Goal: Navigation & Orientation: Find specific page/section

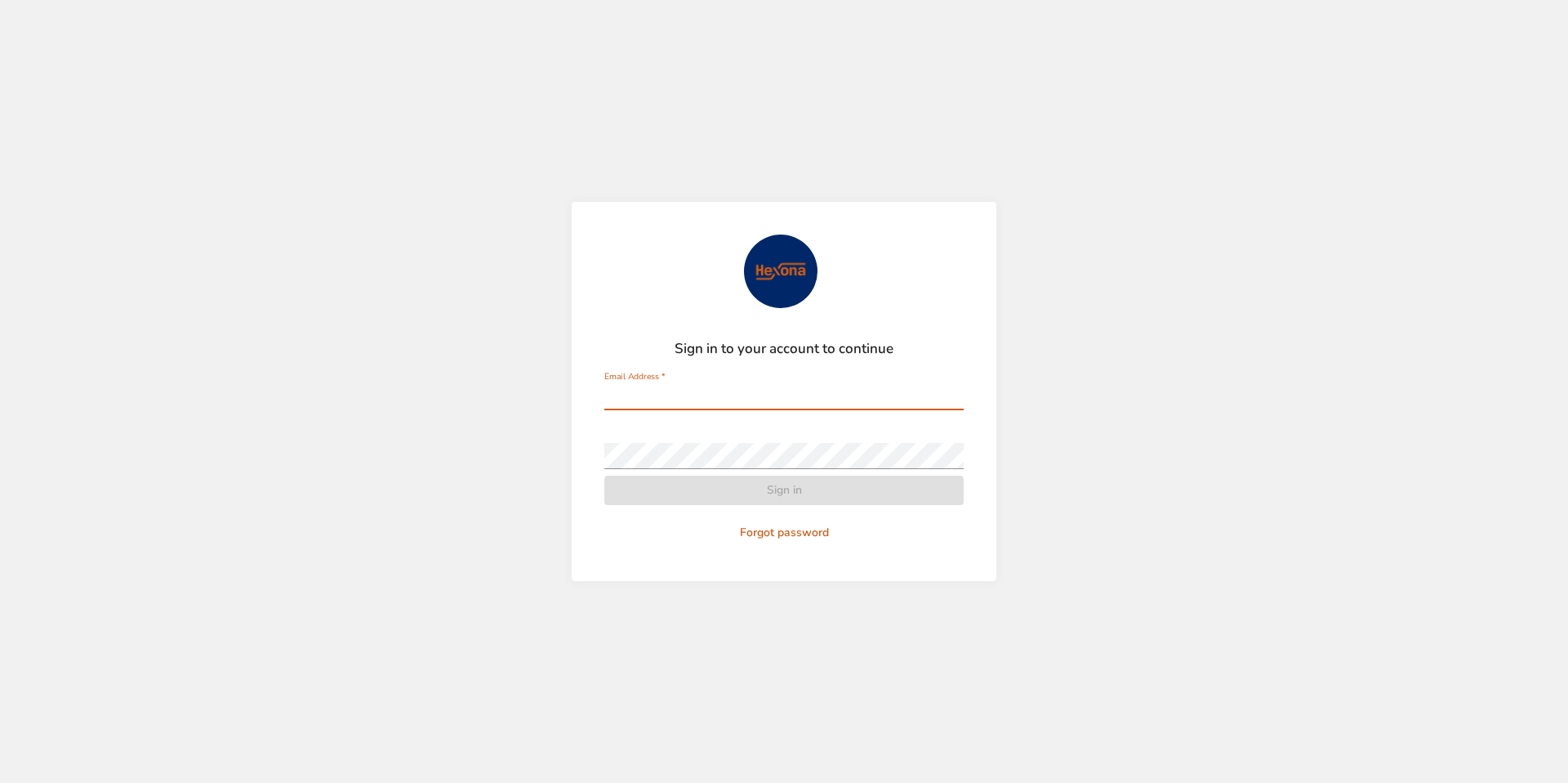
type input "**********"
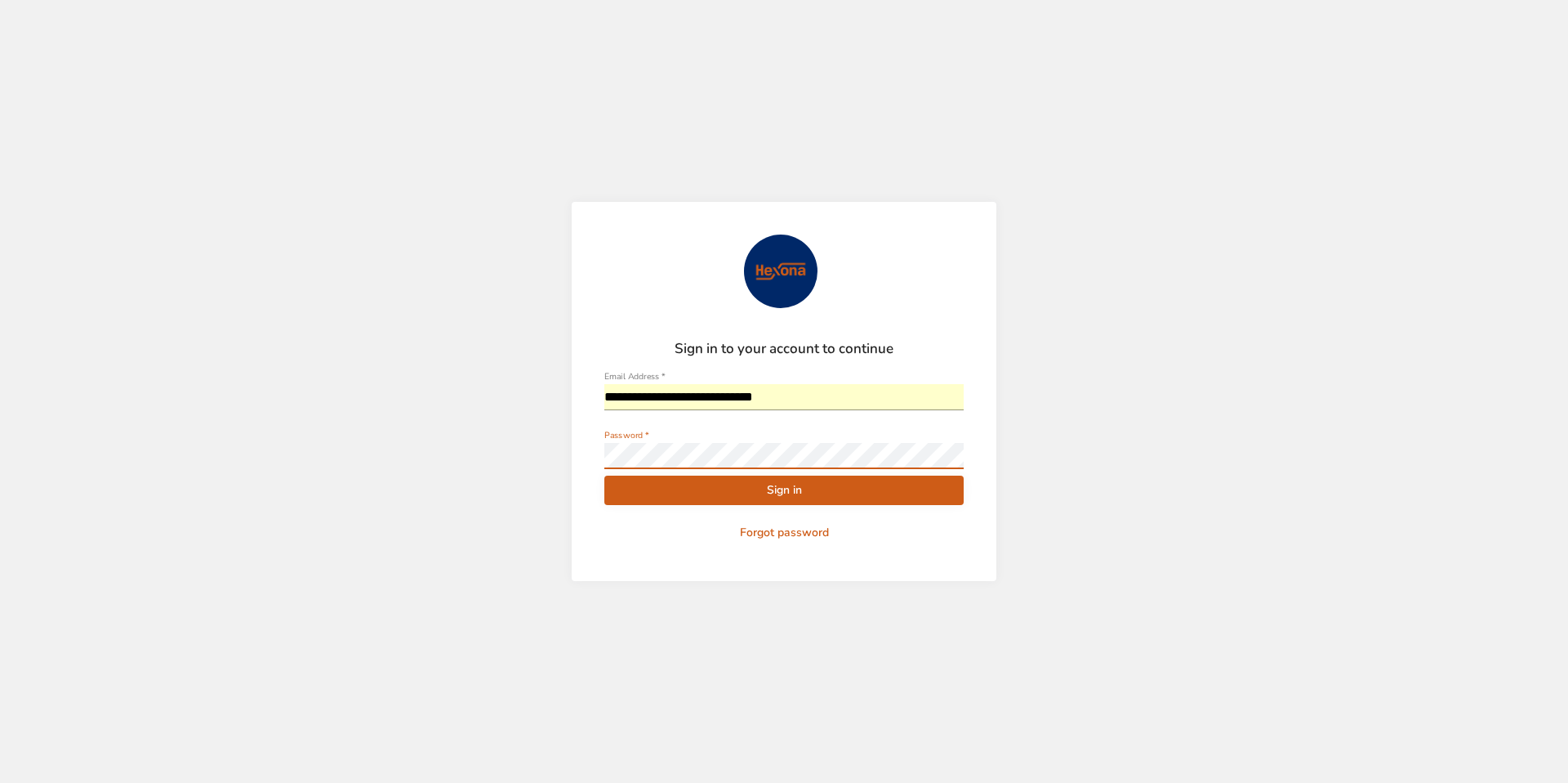
click at [752, 486] on span "Sign in" at bounding box center [784, 490] width 333 height 20
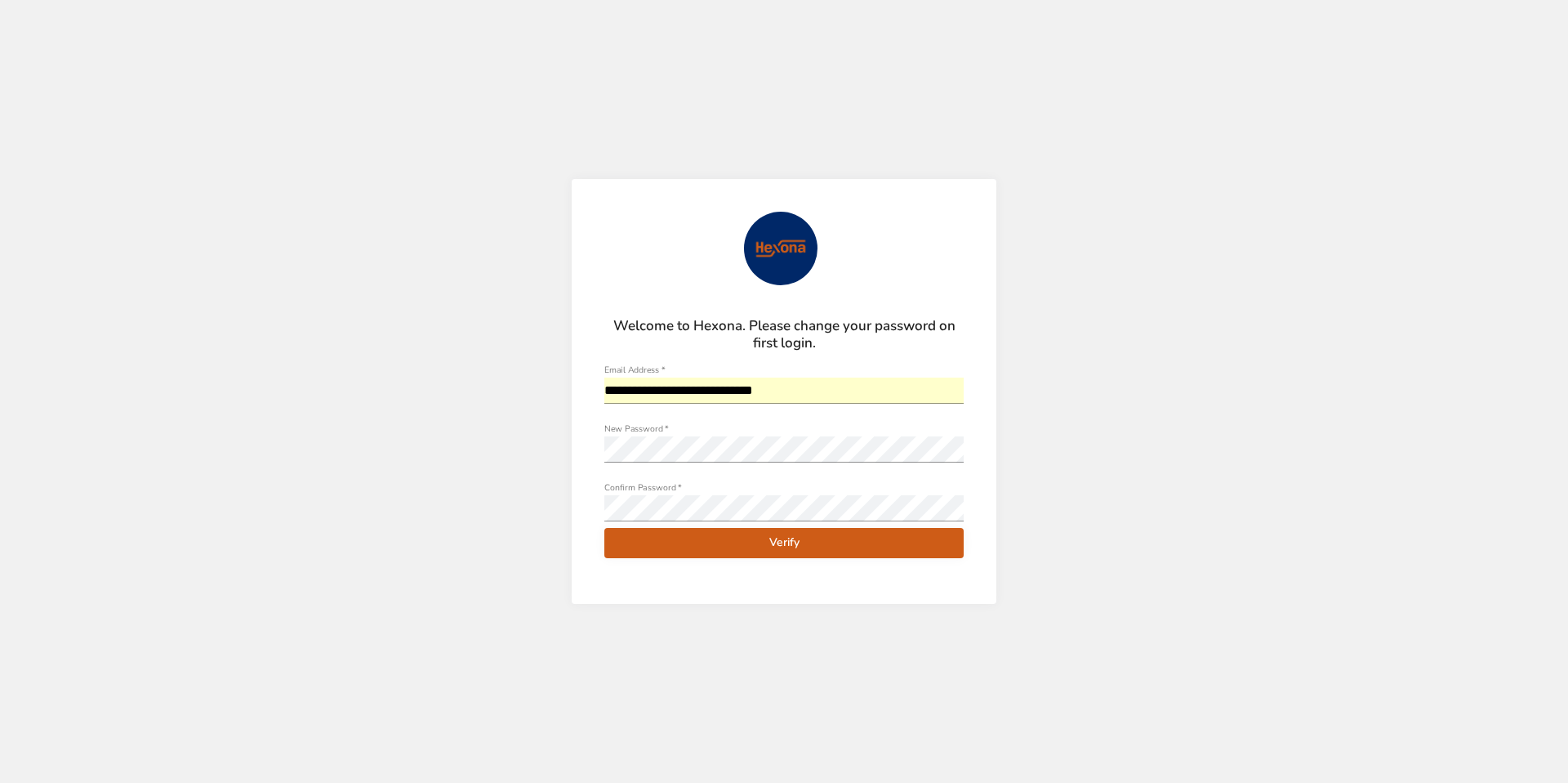
click at [837, 537] on span "Verify" at bounding box center [784, 542] width 333 height 20
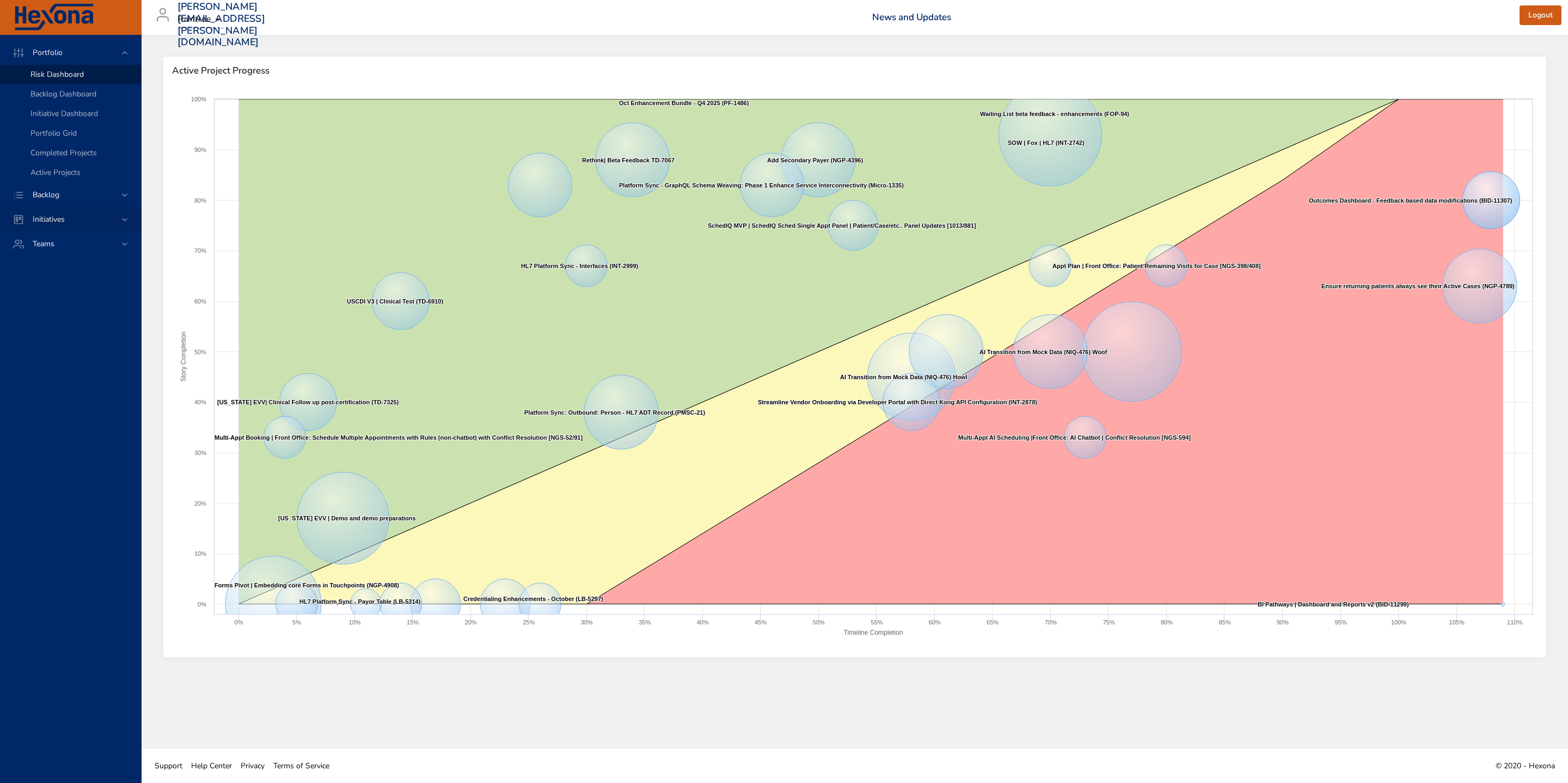
click at [69, 212] on div "Initiatives" at bounding box center [71, 219] width 141 height 25
click at [74, 170] on div "Teams" at bounding box center [71, 165] width 95 height 11
click at [56, 75] on span "Backlog" at bounding box center [46, 77] width 44 height 11
click at [59, 142] on span "Initiatives" at bounding box center [49, 141] width 49 height 11
click at [53, 162] on span "Teams" at bounding box center [43, 166] width 39 height 11
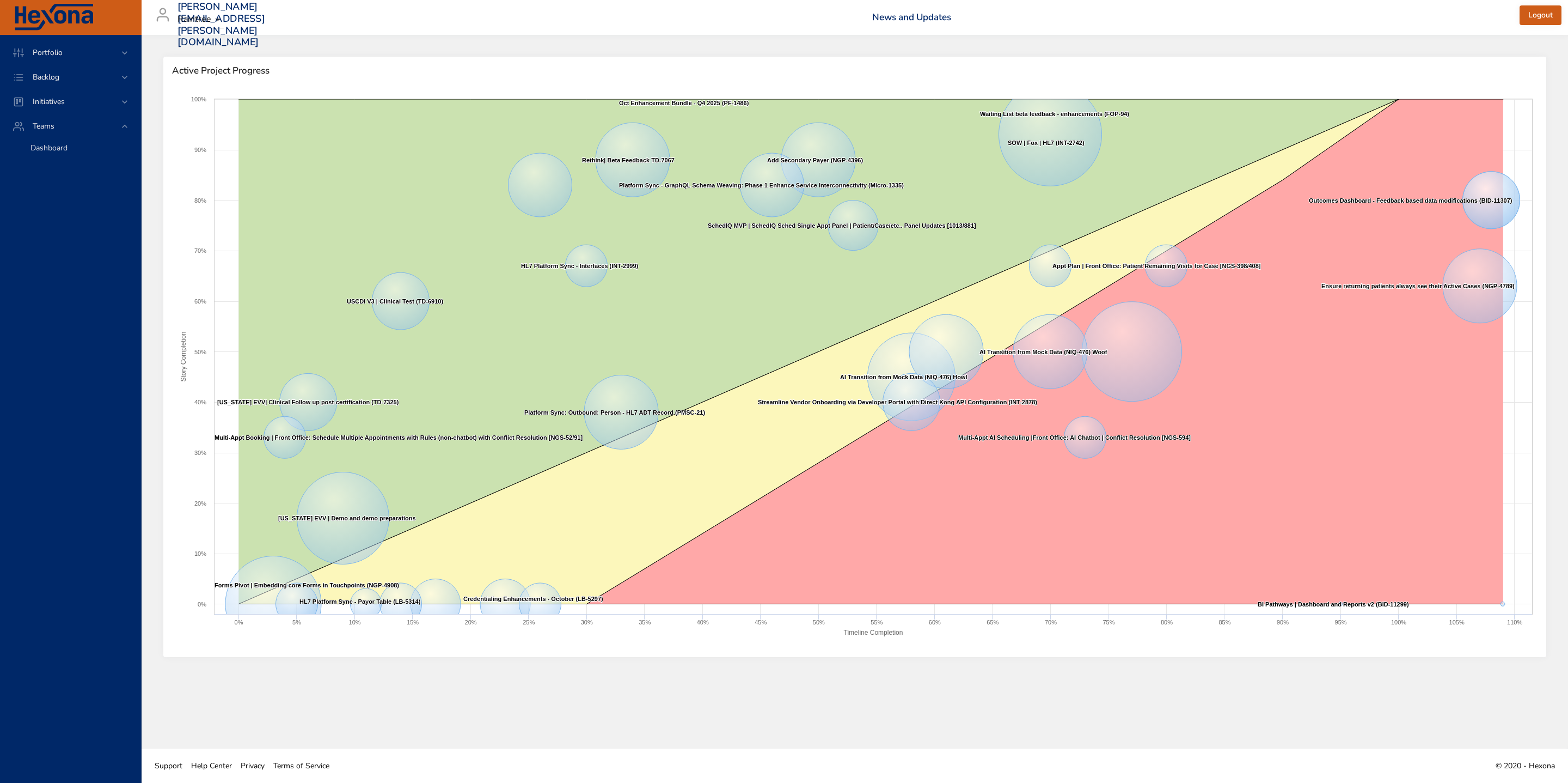
click at [57, 152] on span "Dashboard" at bounding box center [49, 148] width 37 height 11
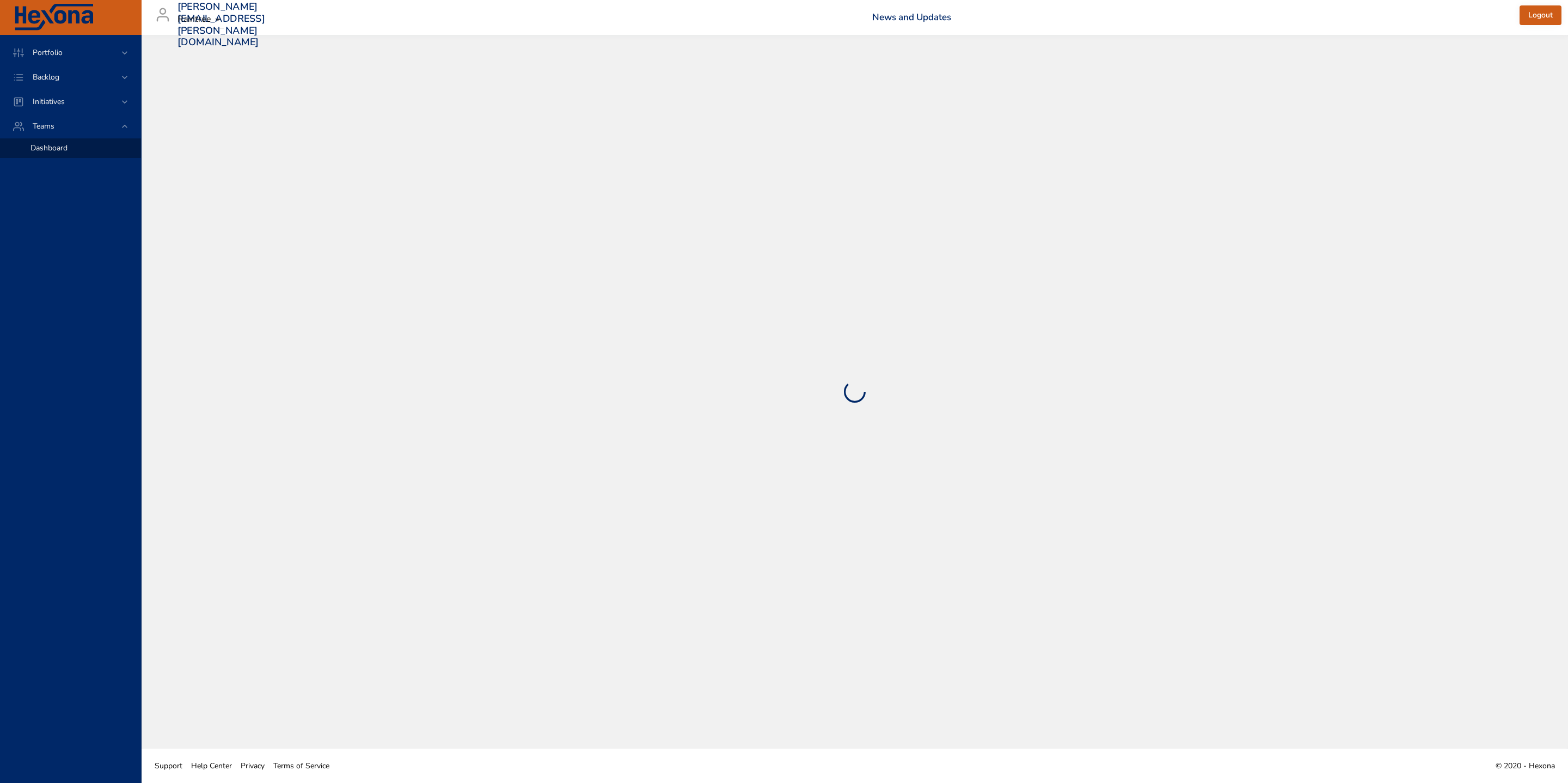
select select "***"
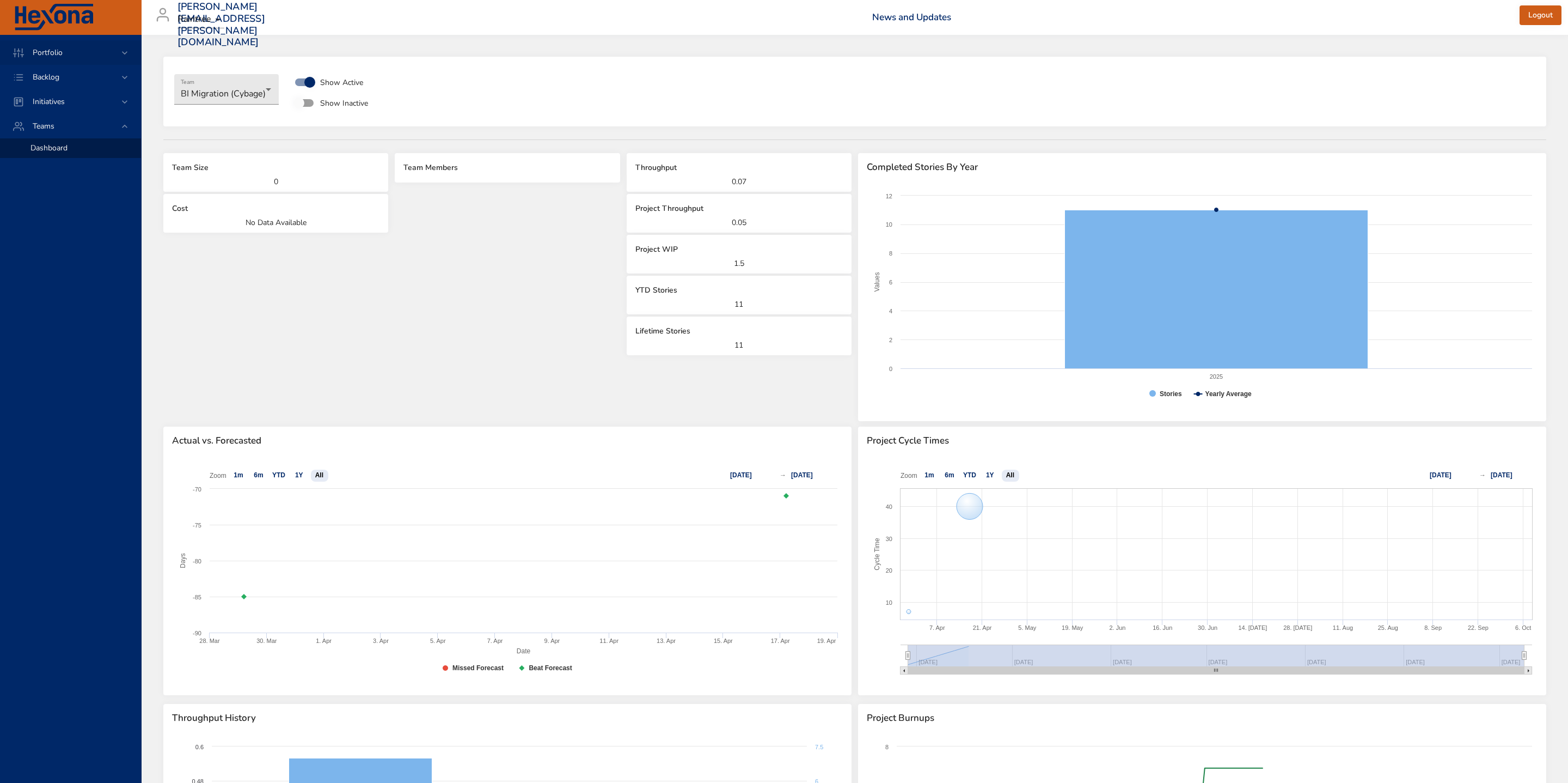
click at [95, 53] on div "Portfolio" at bounding box center [71, 52] width 95 height 11
click at [71, 109] on span "Initiative Dashboard" at bounding box center [64, 114] width 67 height 11
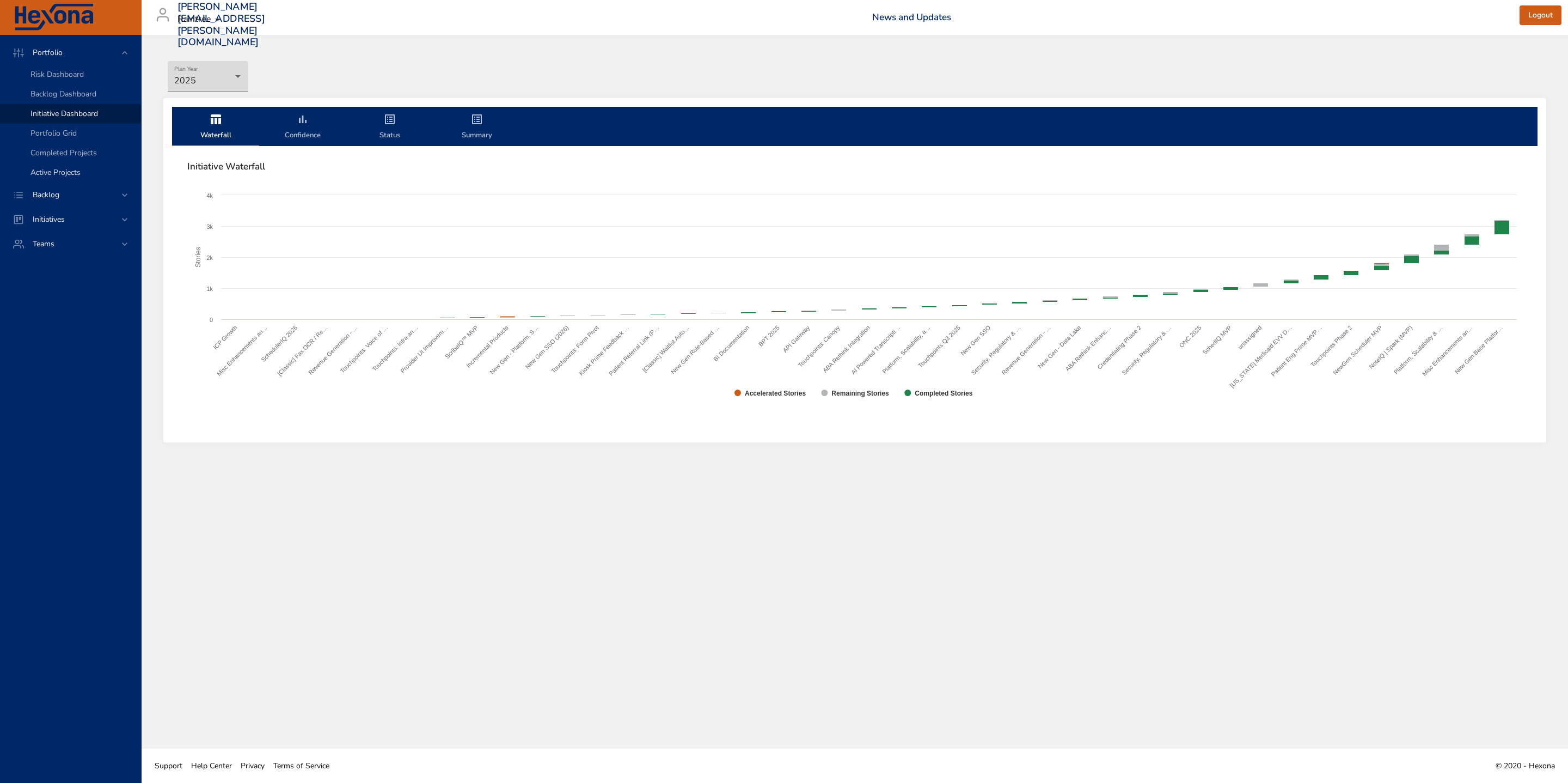
click at [67, 169] on span "Active Projects" at bounding box center [55, 172] width 50 height 11
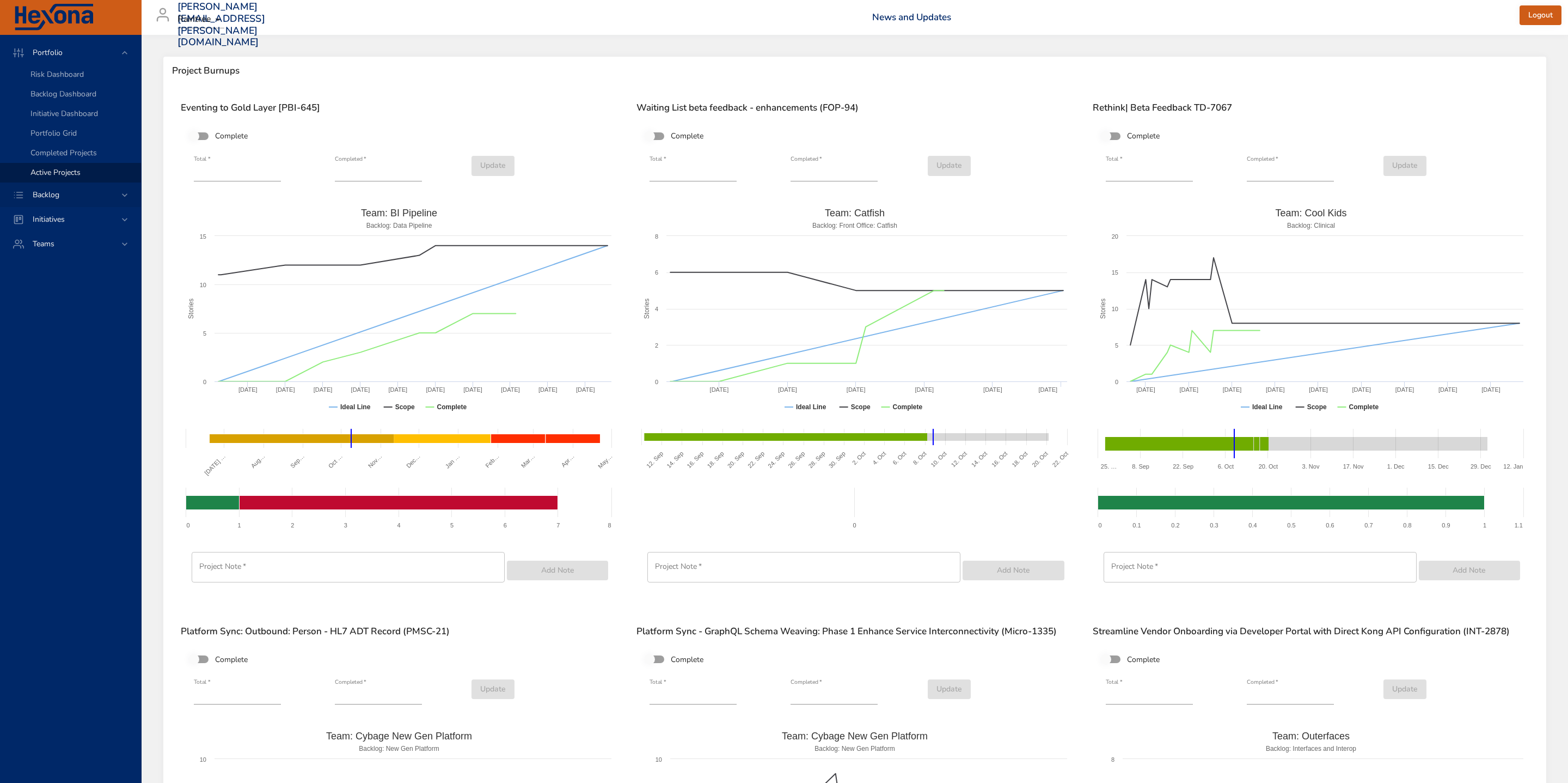
click at [83, 189] on div "Backlog" at bounding box center [71, 194] width 95 height 11
click at [81, 101] on span "Backlog Details" at bounding box center [57, 99] width 53 height 11
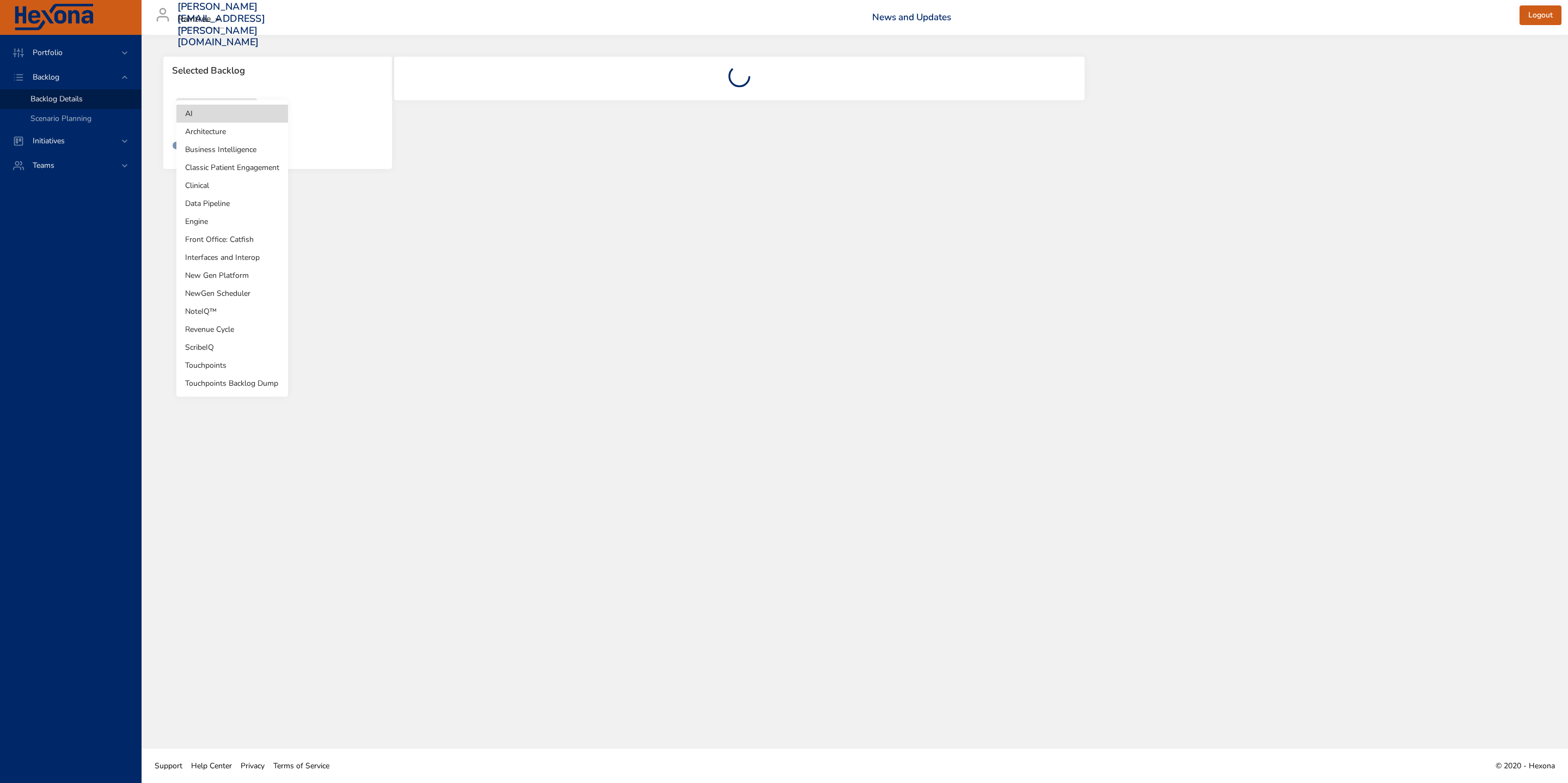
click at [211, 119] on body "Portfolio Backlog Backlog Details Scenario Planning Initiatives Teams [EMAIL_AD…" at bounding box center [784, 392] width 1568 height 783
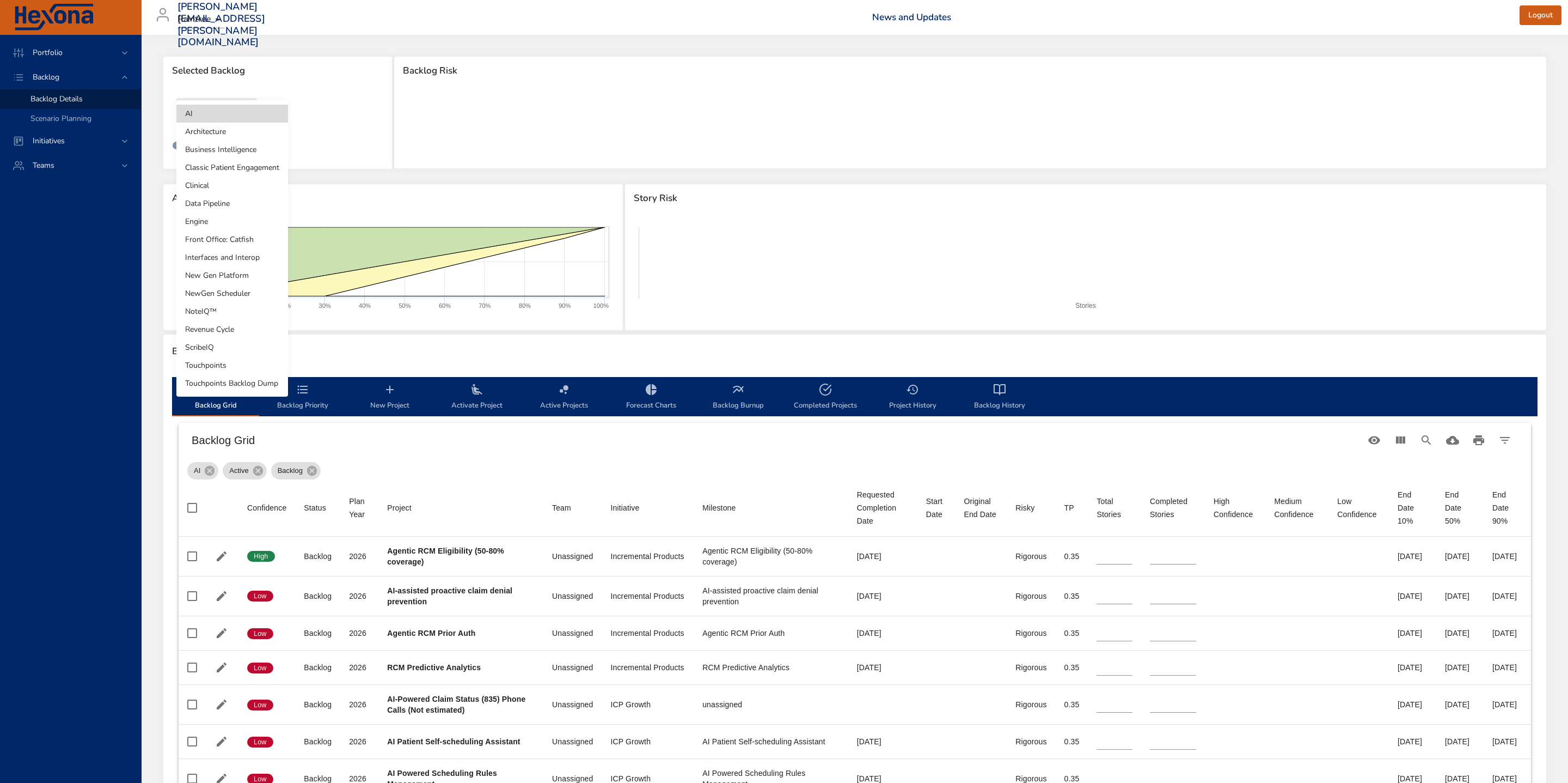
click at [226, 294] on li "NewGen Scheduler" at bounding box center [232, 293] width 112 height 18
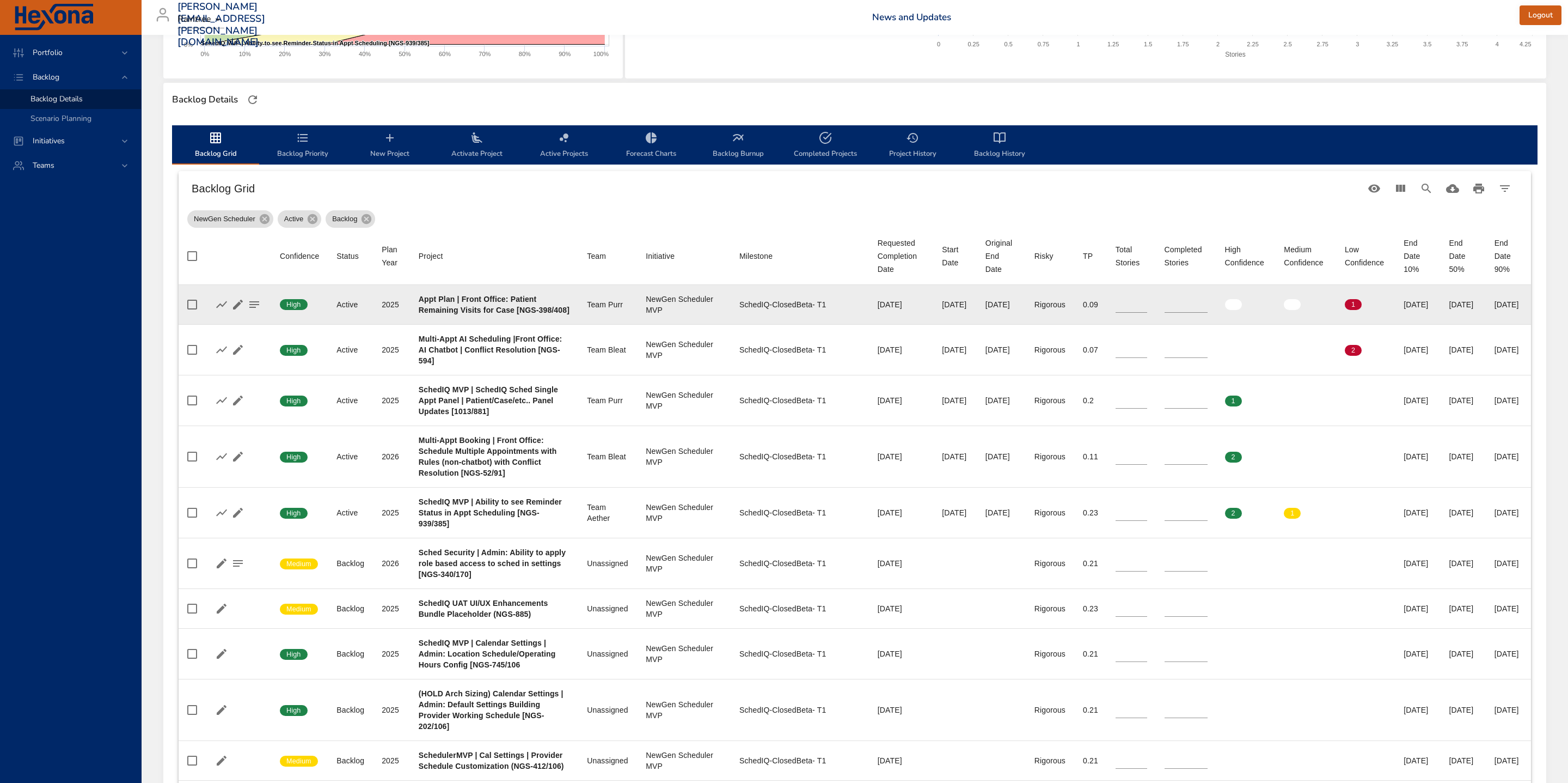
scroll to position [256, 0]
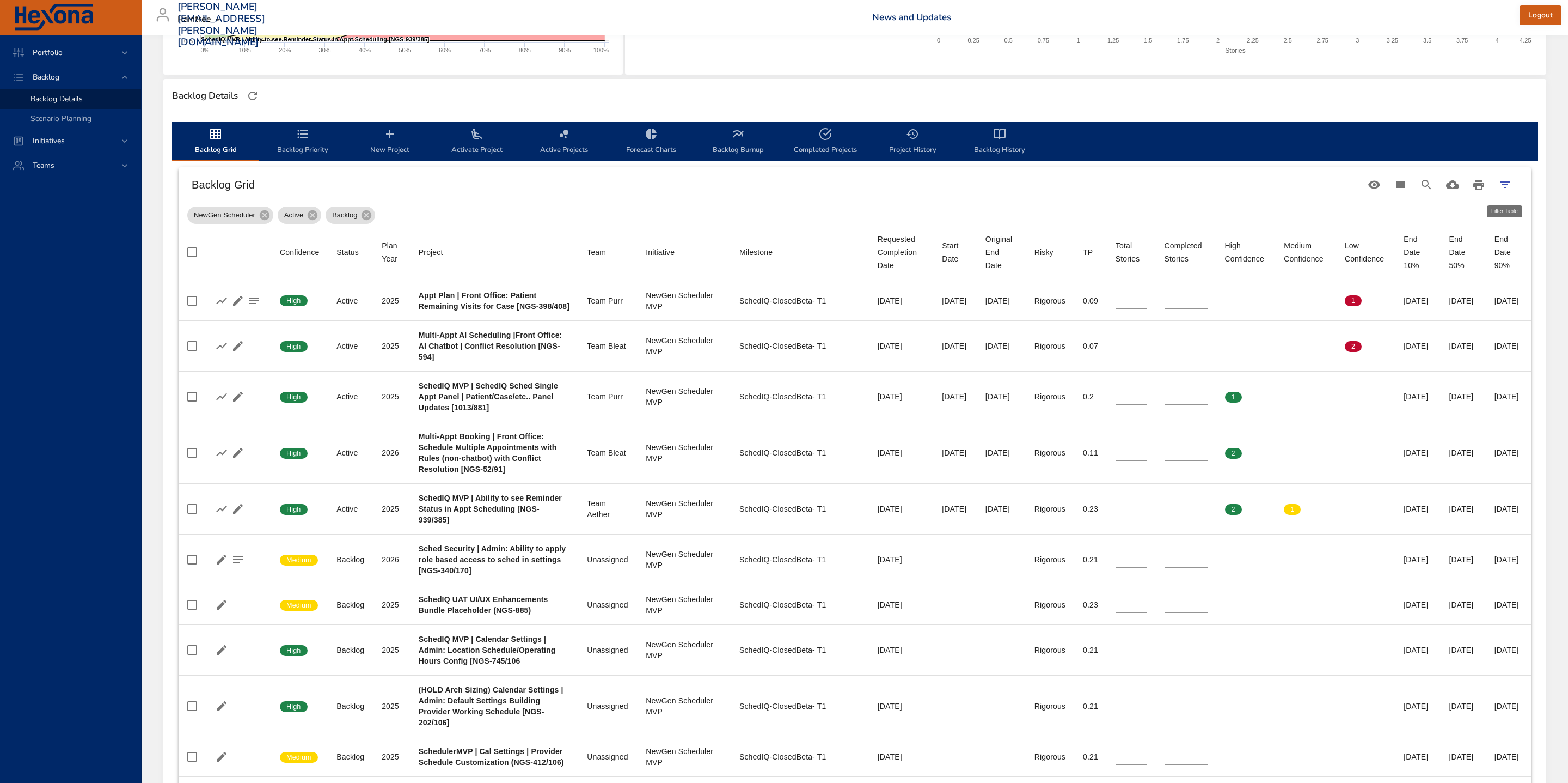
click at [1045, 184] on icon "Filter Table" at bounding box center [1505, 184] width 10 height 7
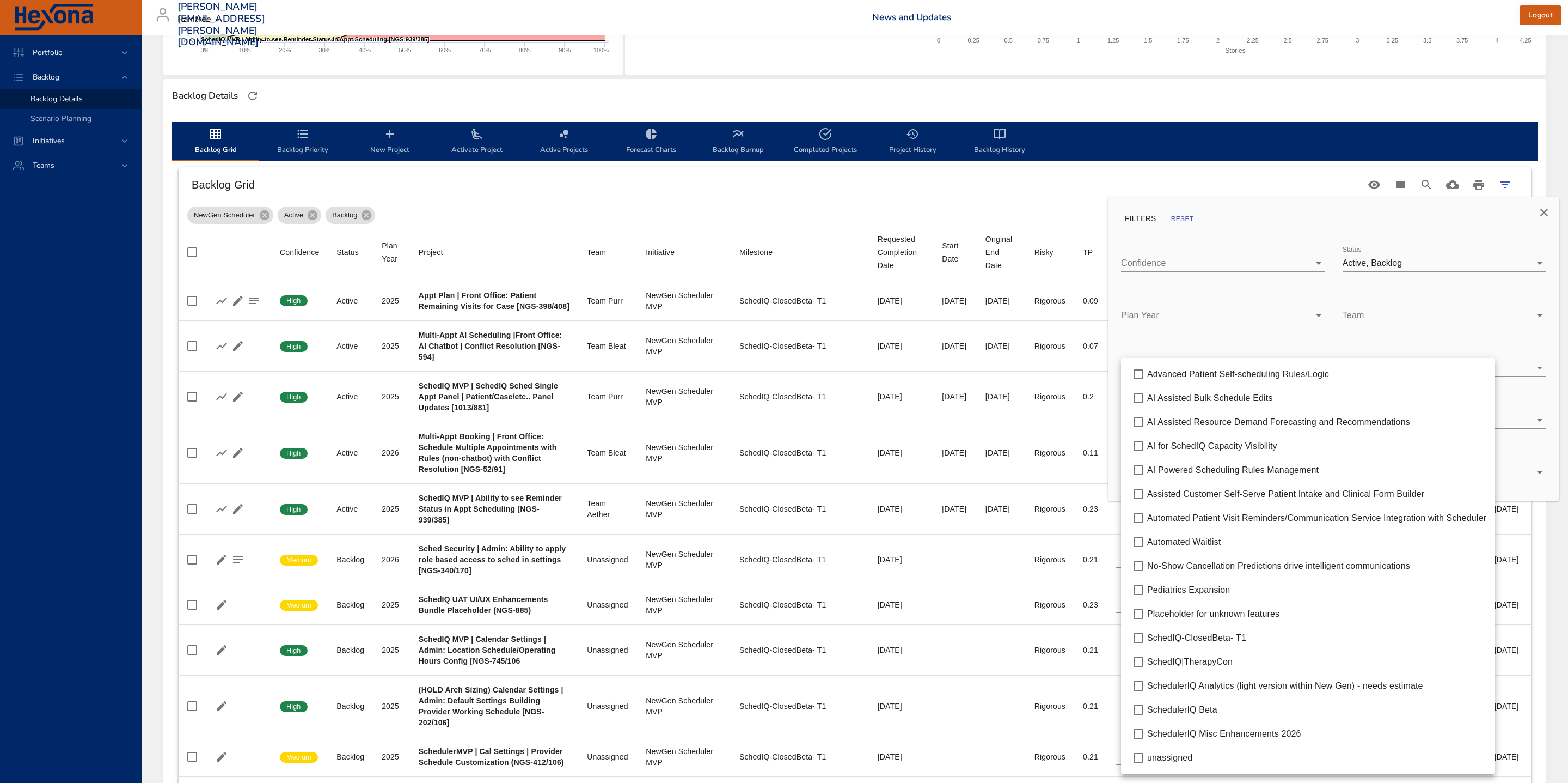
click at [1045, 423] on body "Portfolio Backlog Backlog Details Scenario Planning Initiatives Teams [EMAIL_AD…" at bounding box center [784, 136] width 1568 height 783
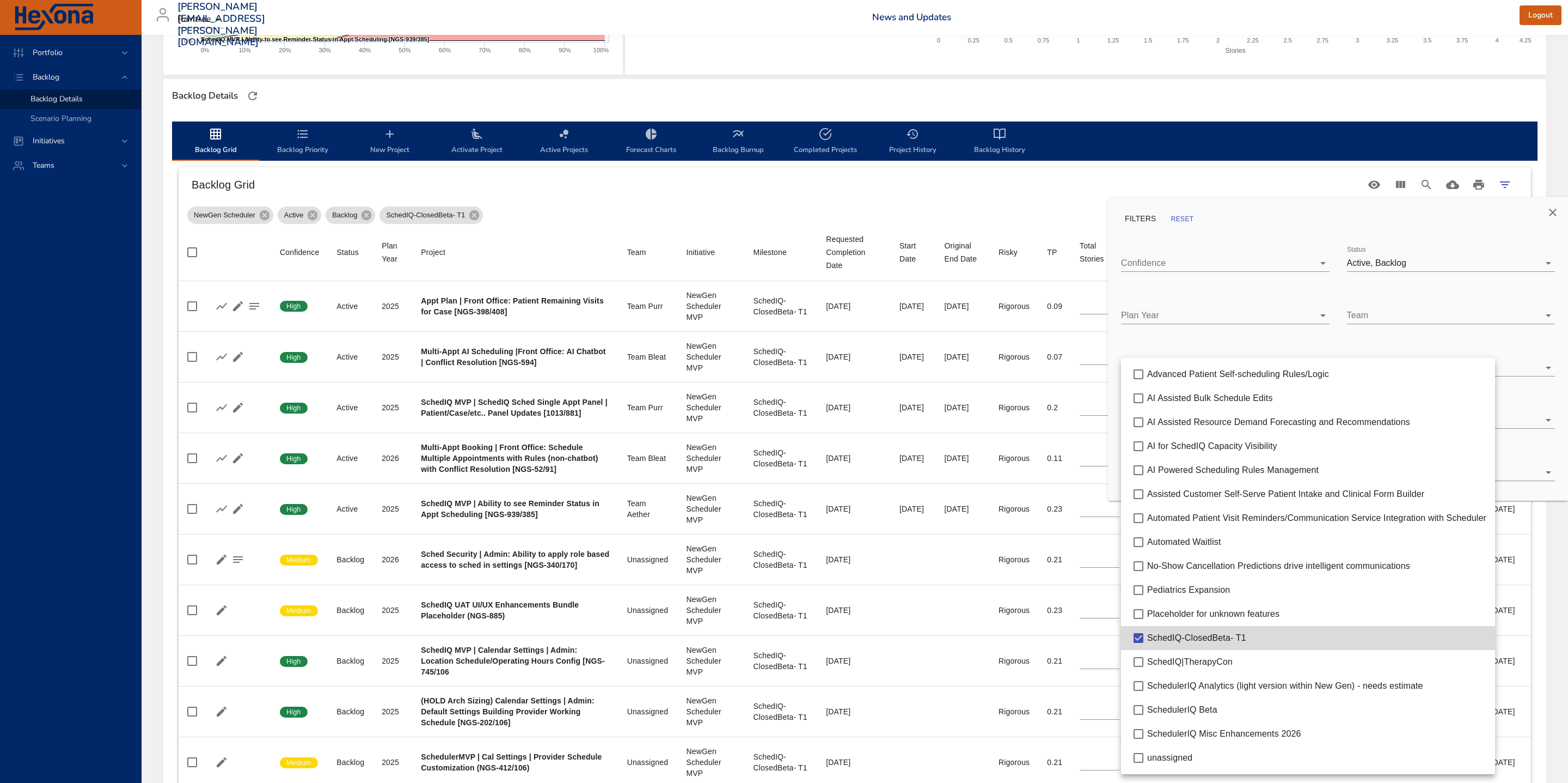
click at [1015, 194] on div at bounding box center [784, 392] width 1568 height 783
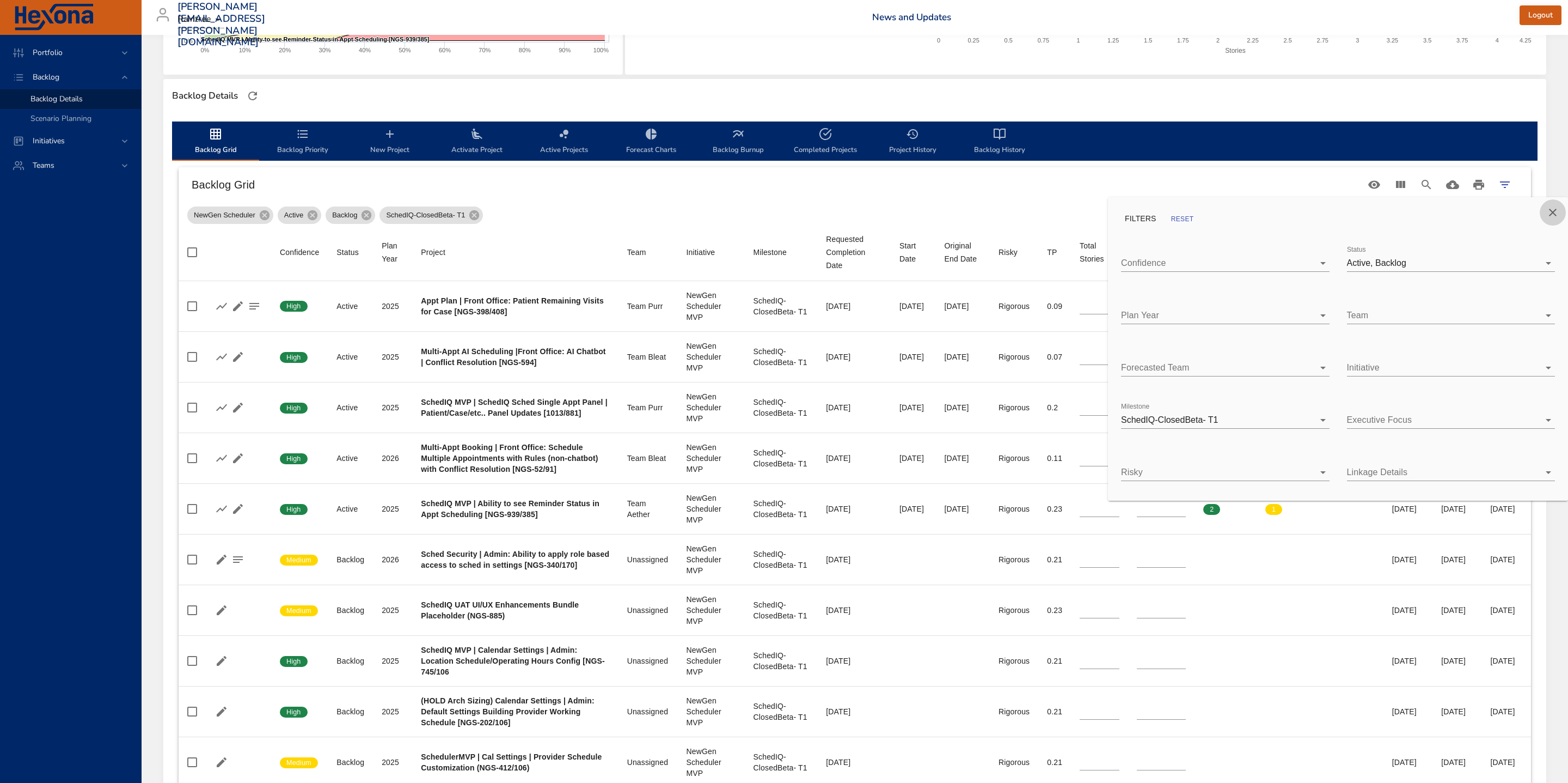
click at [1045, 214] on icon "Close" at bounding box center [1553, 212] width 13 height 13
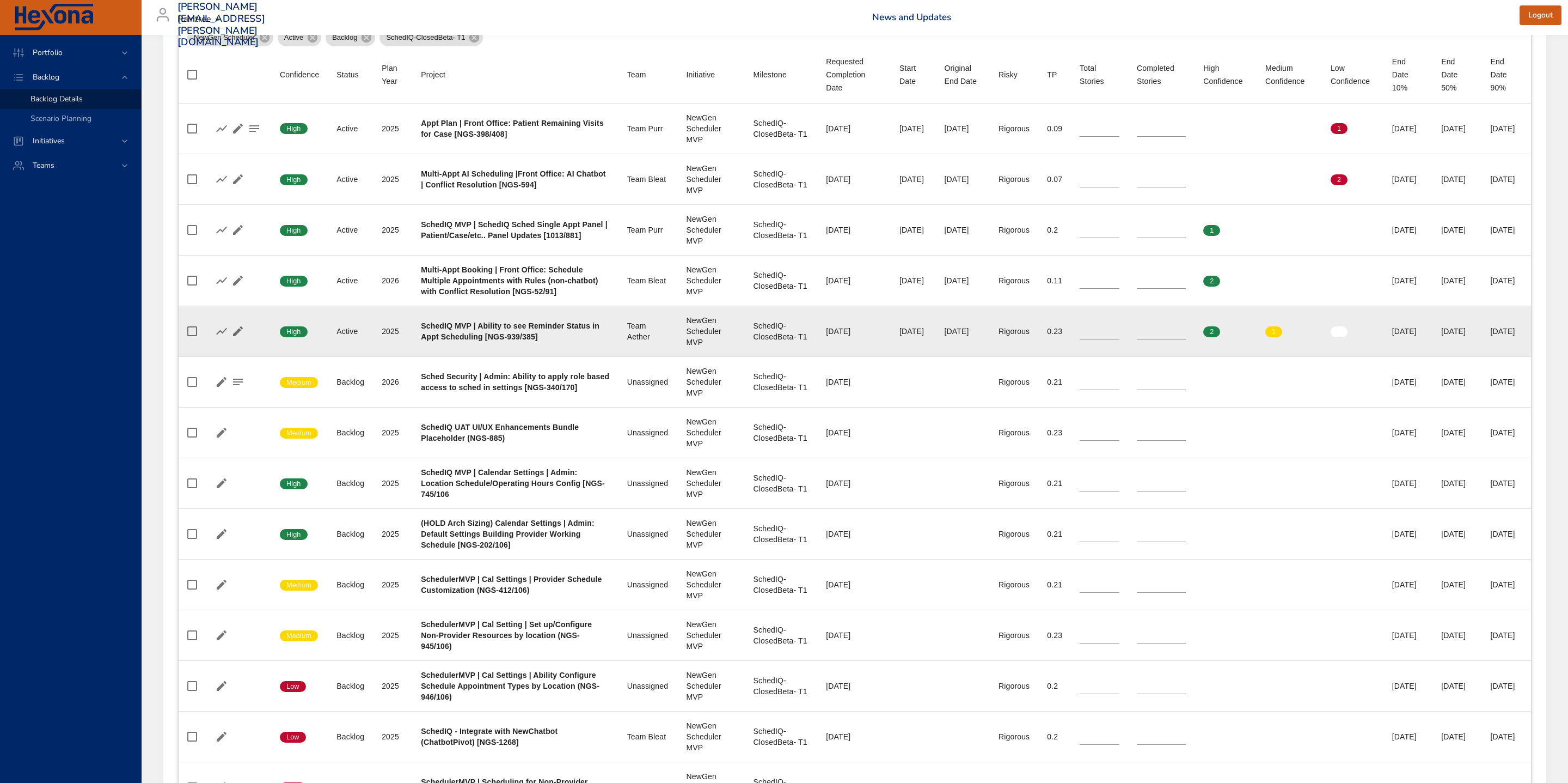
scroll to position [440, 0]
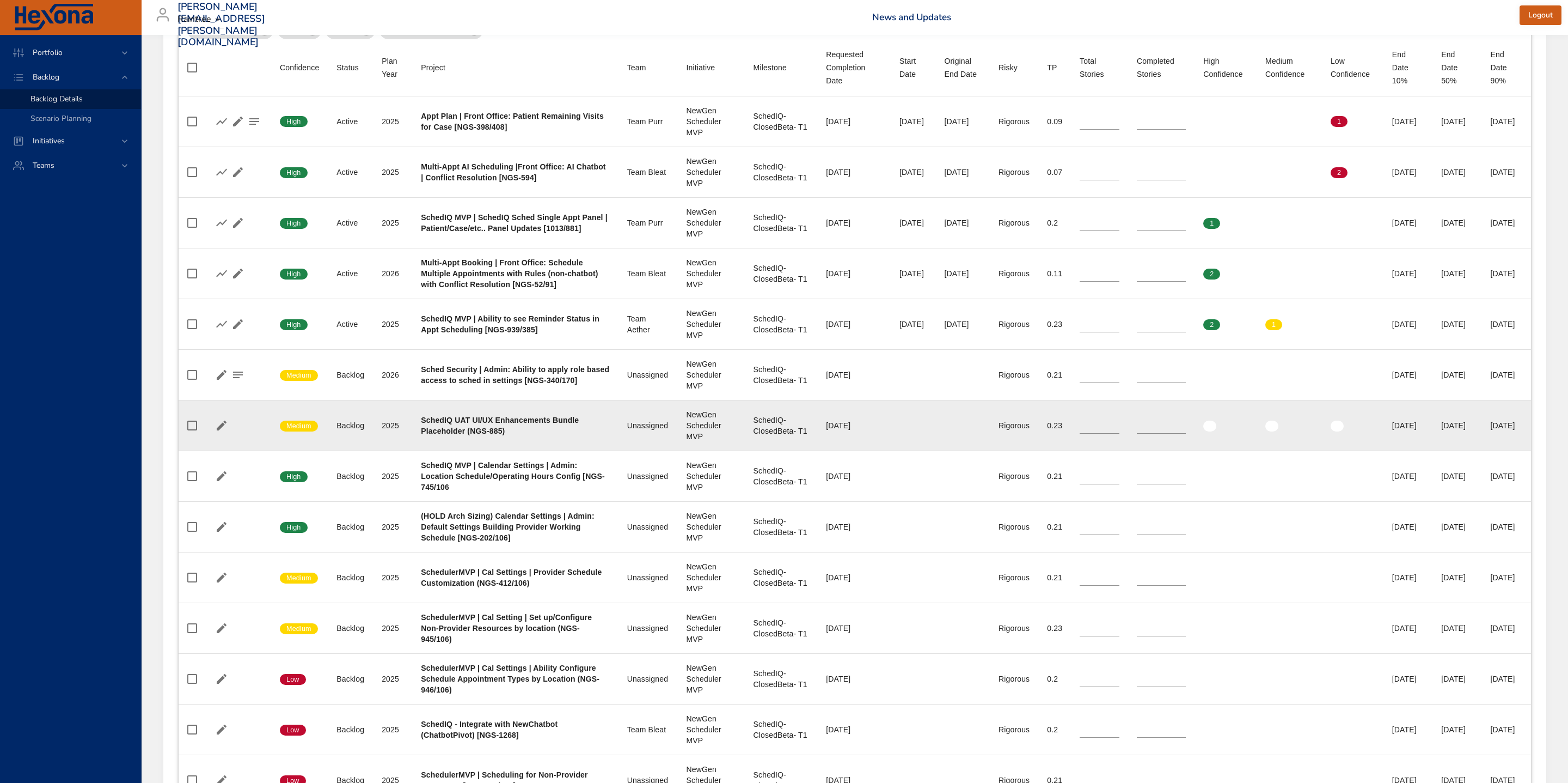
click at [524, 436] on div "SchedIQ UAT UI/UX Enhancements Bundle Placeholder (NGS-885)" at bounding box center [514, 425] width 188 height 22
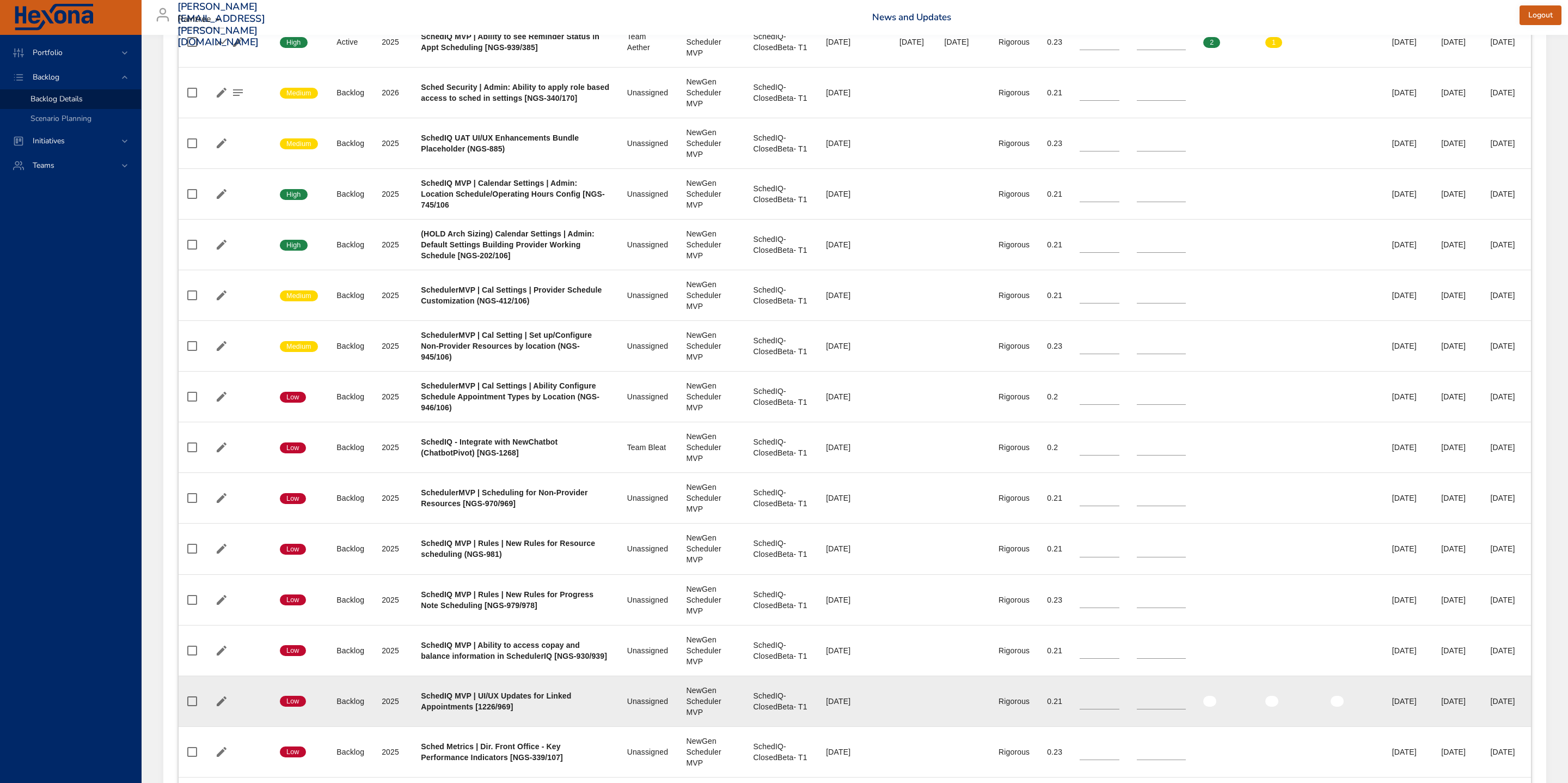
scroll to position [0, 0]
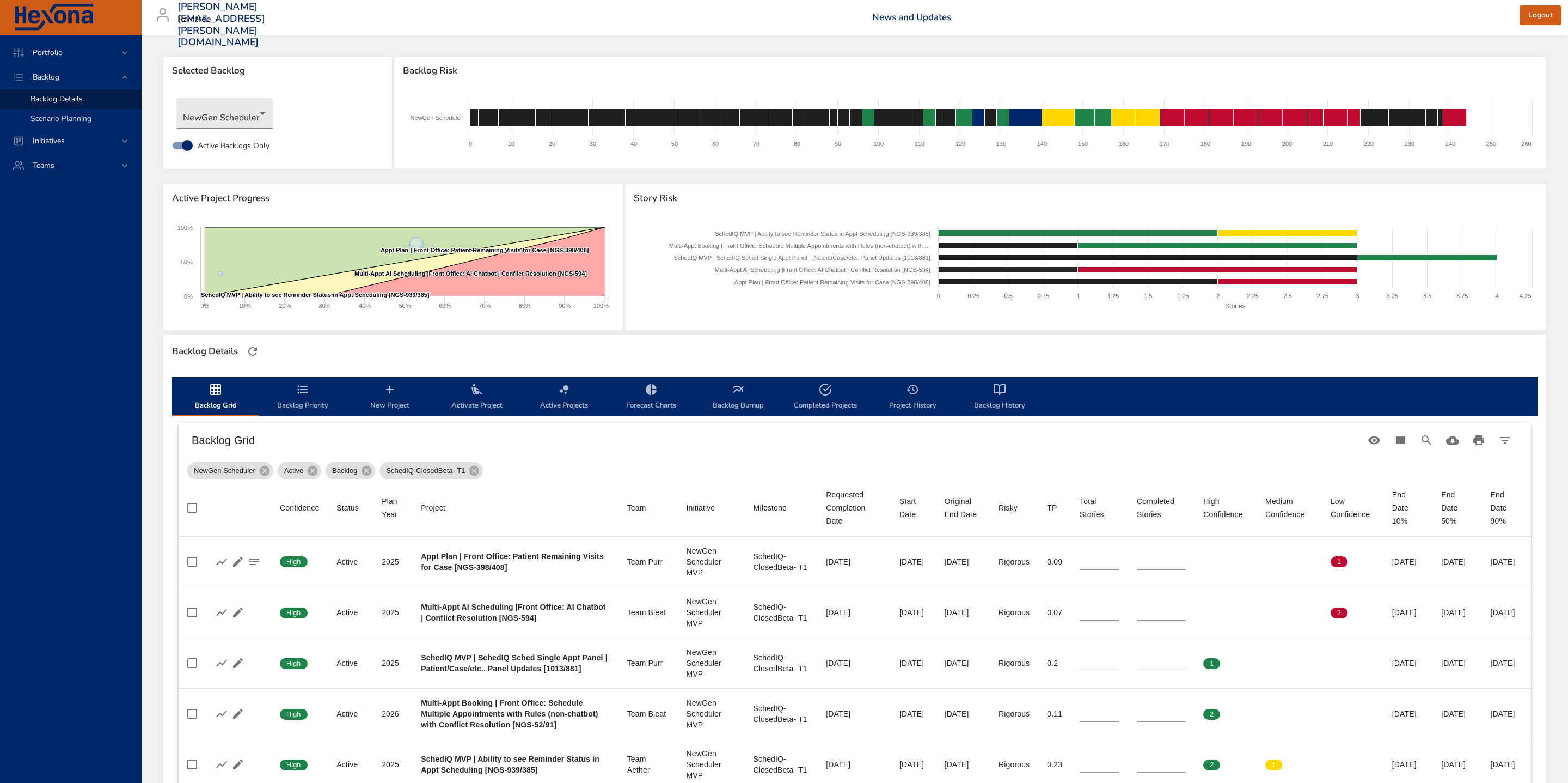
click at [79, 119] on span "Scenario Planning" at bounding box center [61, 119] width 61 height 11
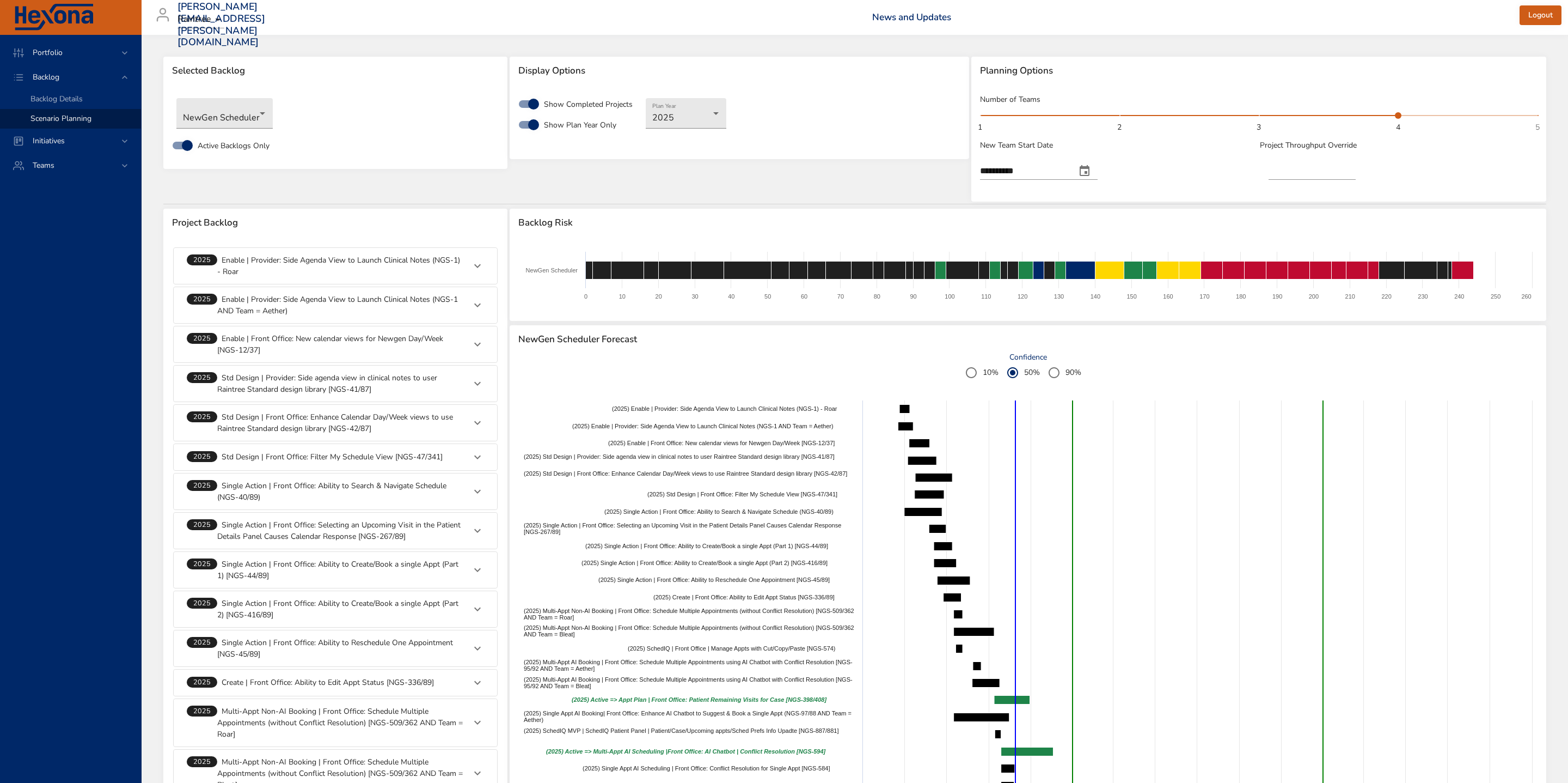
click at [476, 267] on icon at bounding box center [478, 266] width 13 height 13
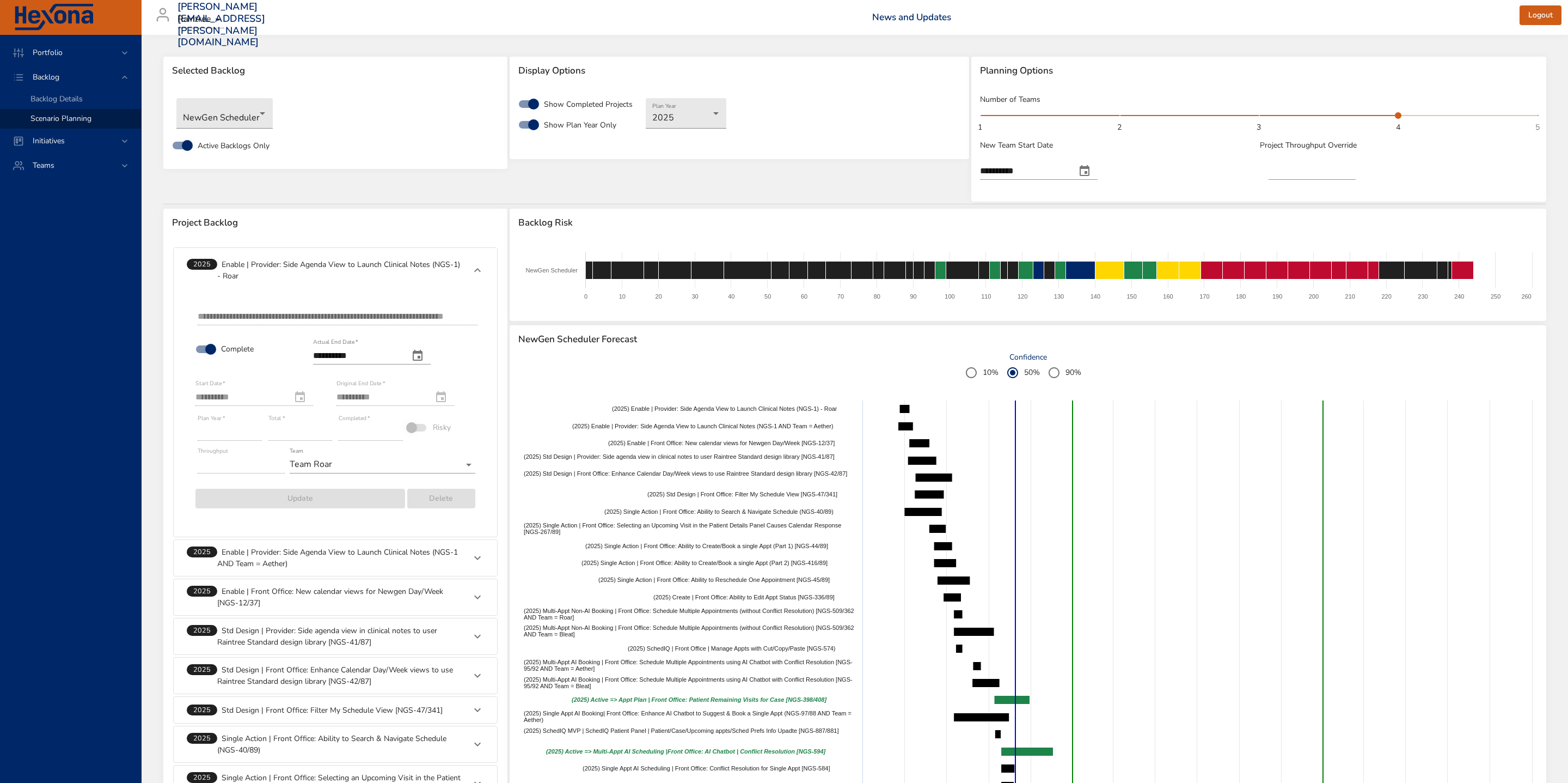
click at [477, 268] on icon at bounding box center [478, 270] width 7 height 4
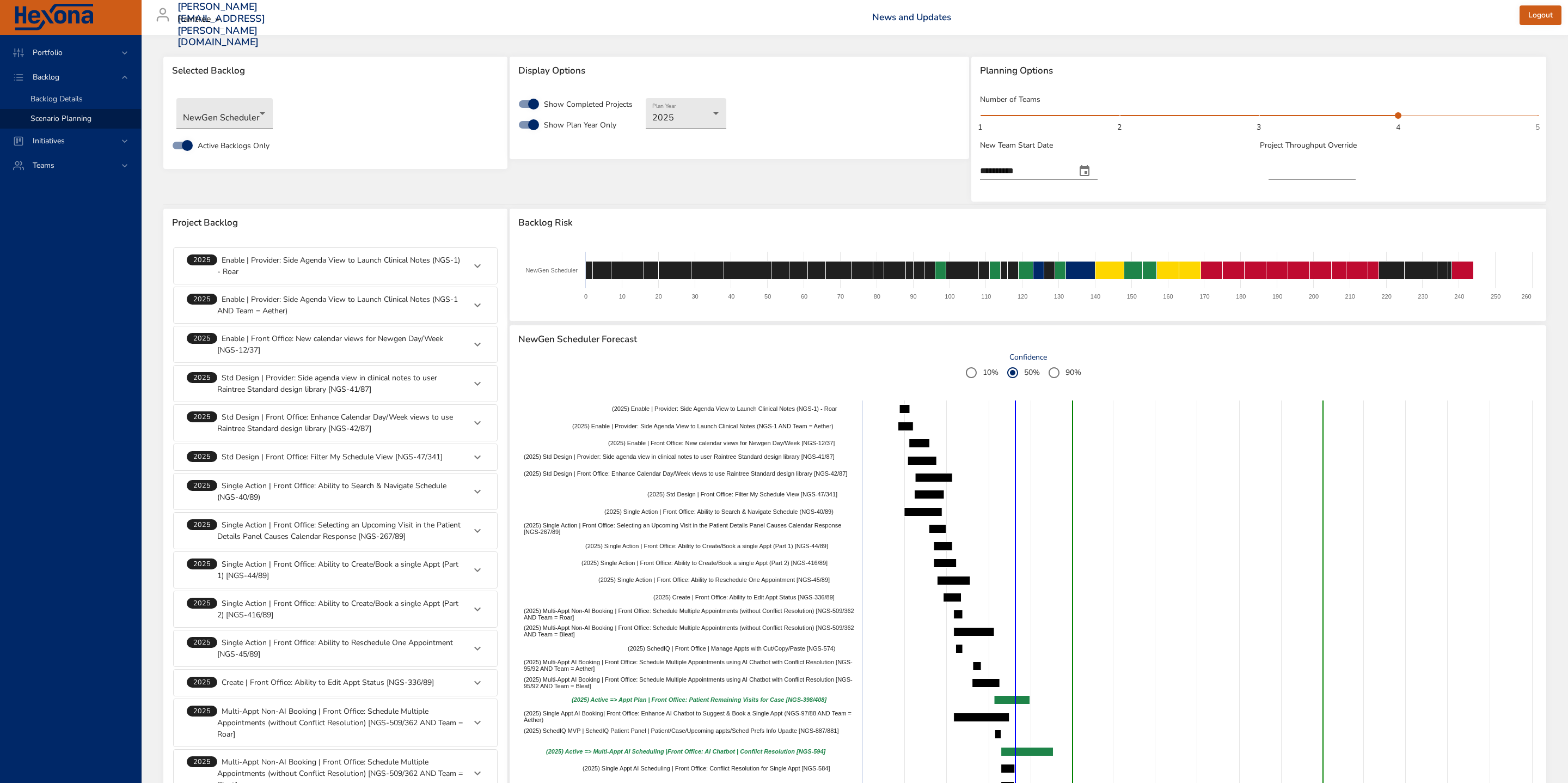
click at [75, 102] on span "Backlog Details" at bounding box center [57, 99] width 53 height 11
